Goal: Task Accomplishment & Management: Manage account settings

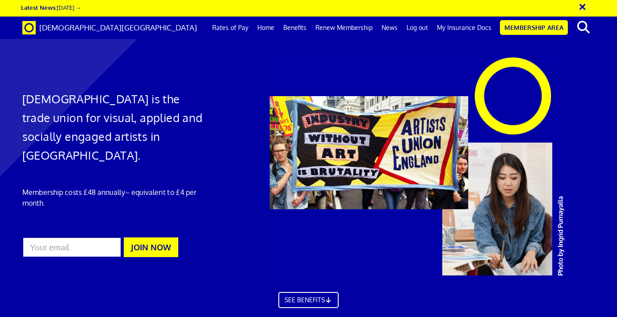
scroll to position [0, 4]
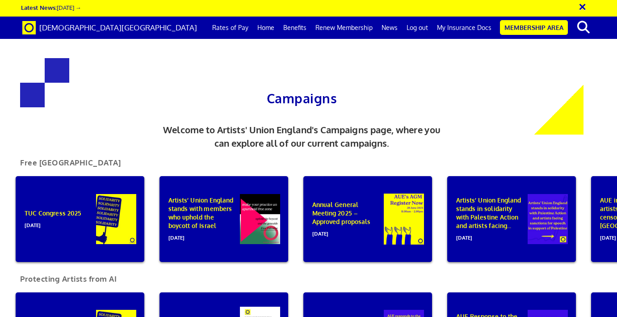
scroll to position [177, 0]
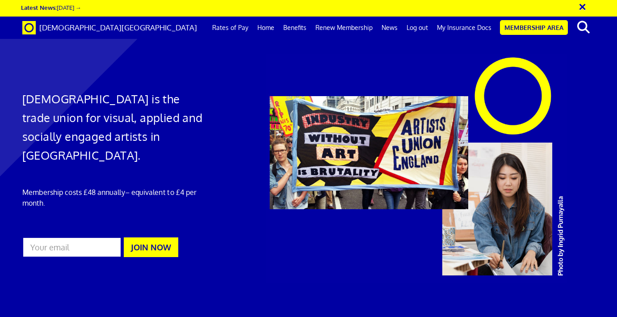
scroll to position [0, 4]
drag, startPoint x: 350, startPoint y: 146, endPoint x: 522, endPoint y: 0, distance: 225.2
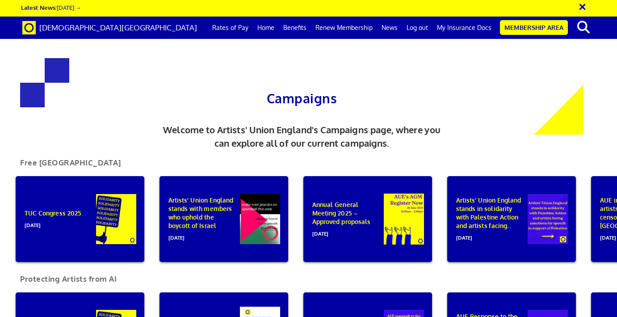
scroll to position [17, 0]
click at [368, 210] on div "Annual General Meeting 2025 – Approved proposals [DATE]" at bounding box center [367, 219] width 129 height 86
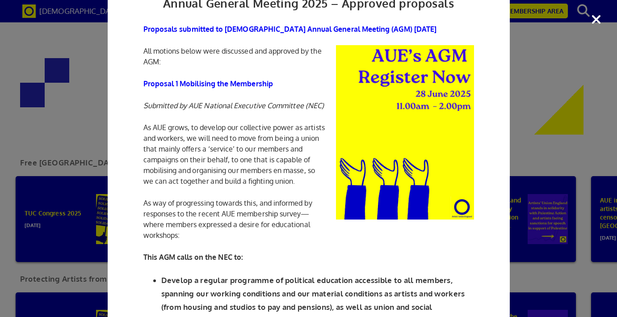
scroll to position [0, 0]
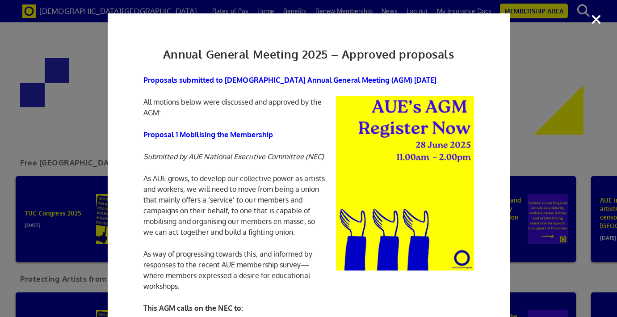
click at [541, 92] on div "Annual General Meeting 2025 – Approved proposals Proposals submitted to Artists…" at bounding box center [308, 158] width 617 height 317
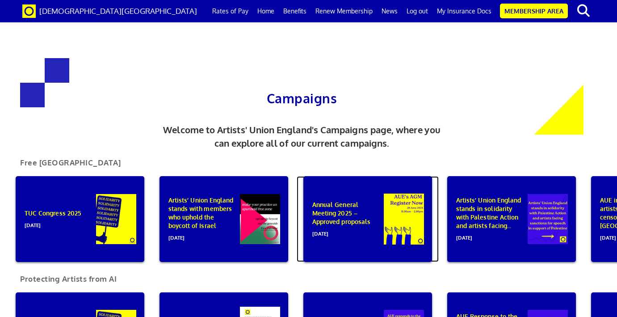
scroll to position [161, 0]
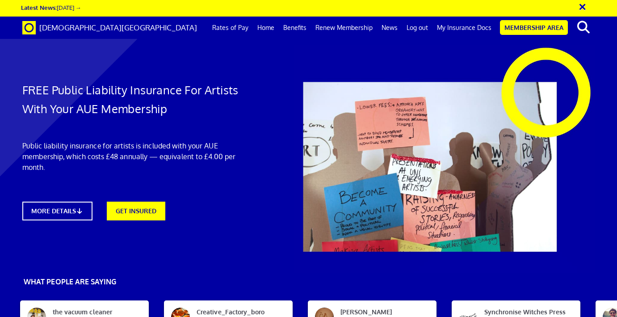
scroll to position [149, 0]
click at [542, 27] on link "Membership Area" at bounding box center [534, 27] width 68 height 15
click at [463, 29] on link "My Insurance Docs" at bounding box center [464, 28] width 63 height 22
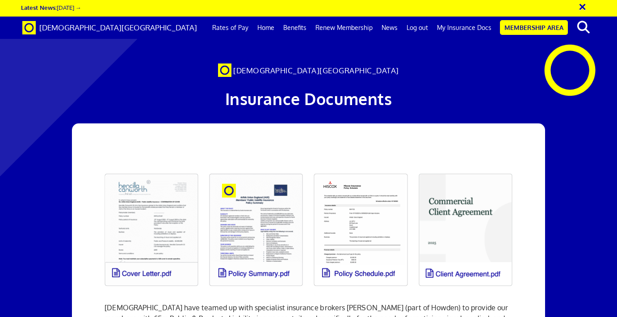
scroll to position [0, 4]
click at [463, 29] on link "My Insurance Docs" at bounding box center [464, 28] width 63 height 22
